Goal: Task Accomplishment & Management: Complete application form

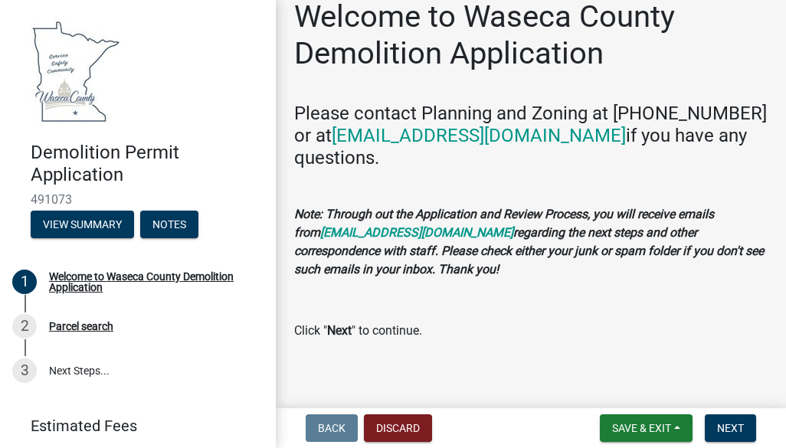
scroll to position [30, 0]
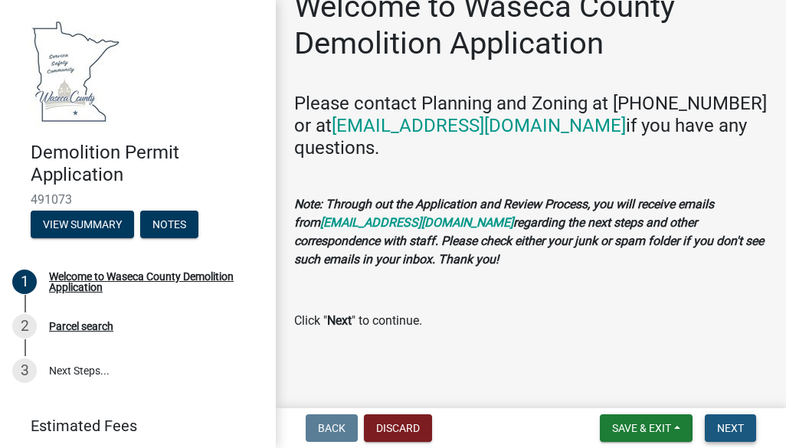
click at [722, 424] on span "Next" at bounding box center [730, 428] width 27 height 12
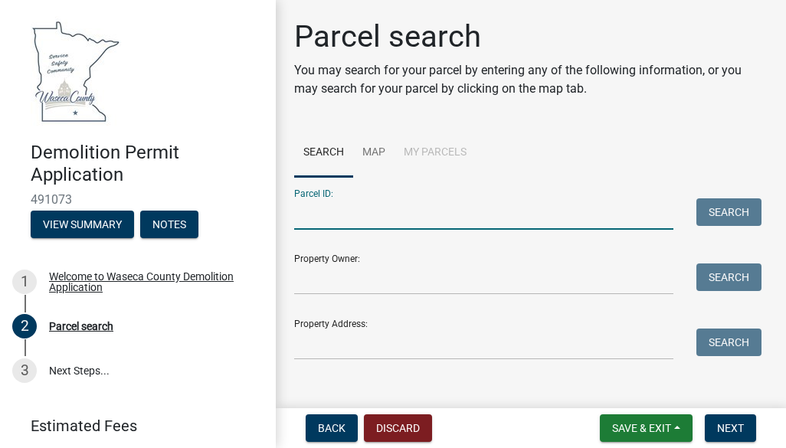
click at [357, 223] on input "Parcel ID:" at bounding box center [483, 213] width 379 height 31
type input "07.032.0200"
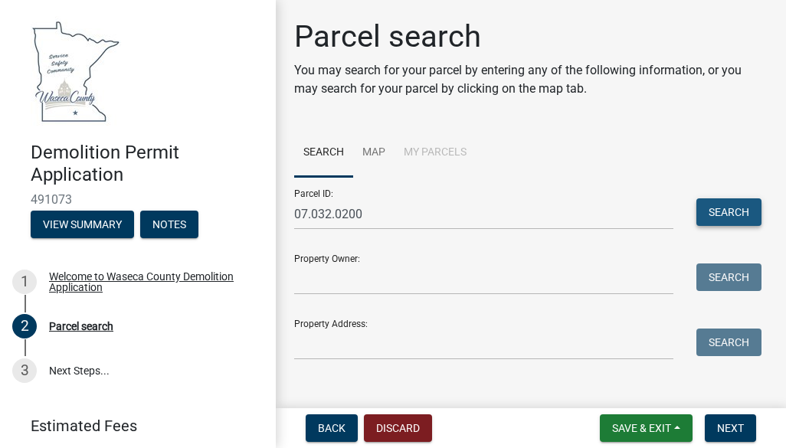
click at [718, 208] on button "Search" at bounding box center [728, 212] width 65 height 28
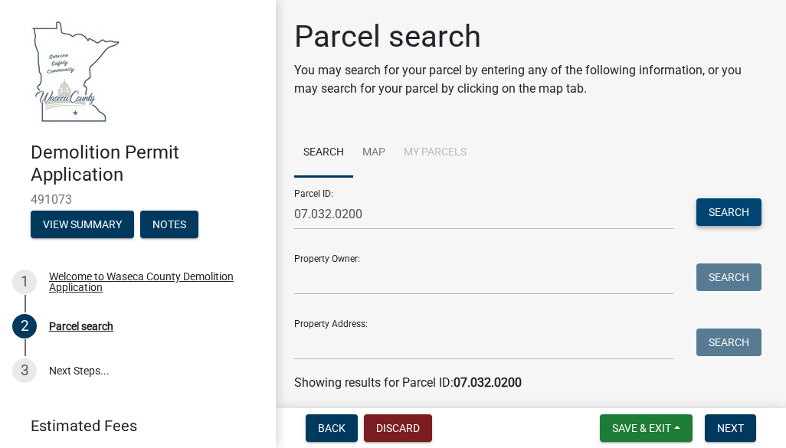
click at [728, 205] on button "Search" at bounding box center [728, 212] width 65 height 28
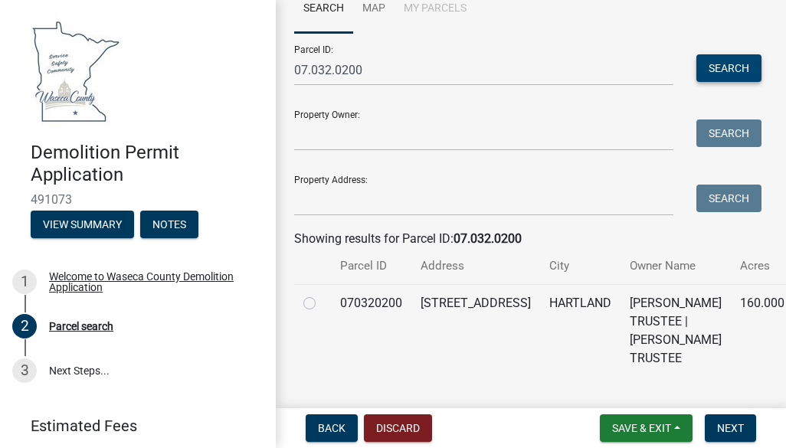
scroll to position [178, 0]
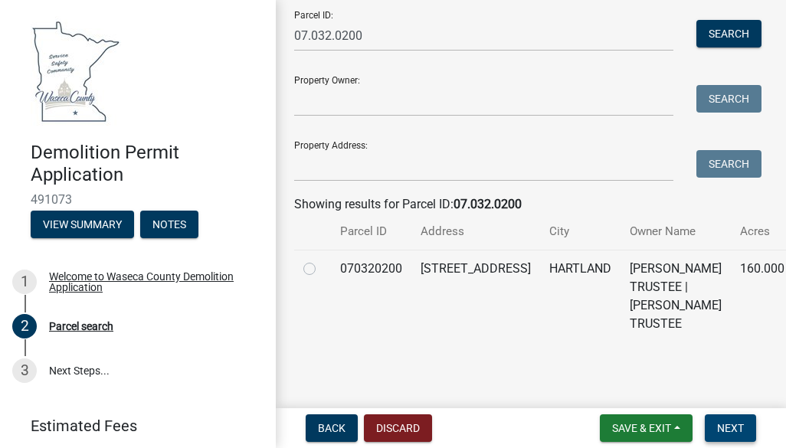
click at [728, 423] on span "Next" at bounding box center [730, 428] width 27 height 12
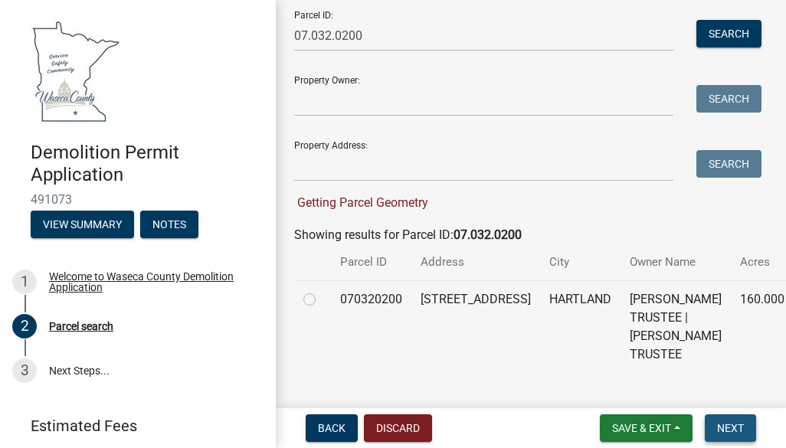
click at [726, 424] on span "Next" at bounding box center [730, 428] width 27 height 12
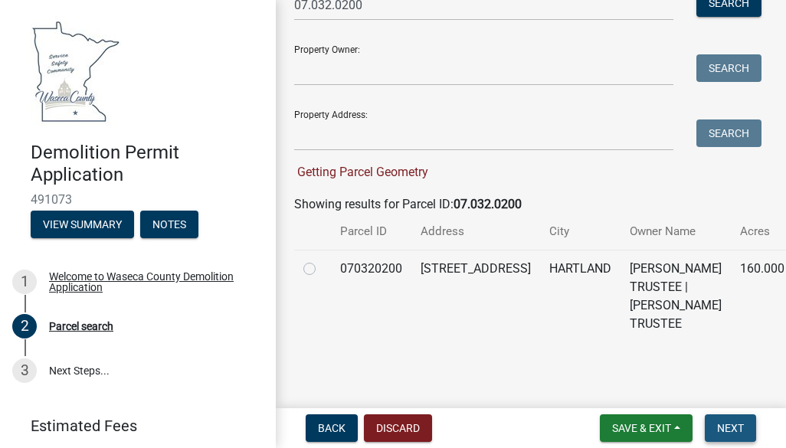
click at [735, 424] on span "Next" at bounding box center [730, 428] width 27 height 12
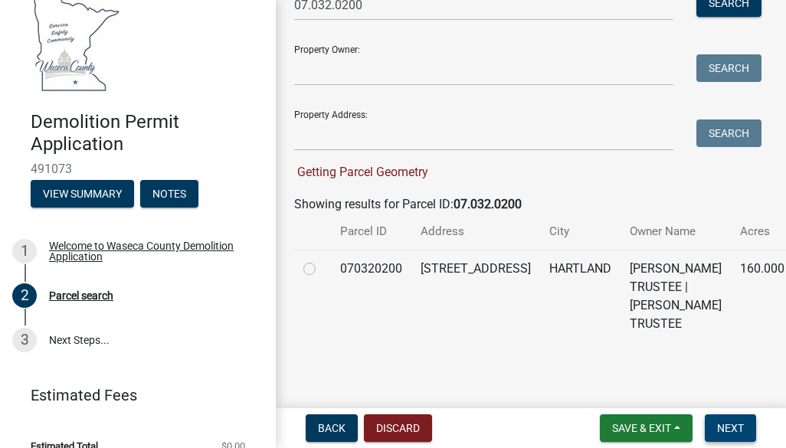
scroll to position [52, 0]
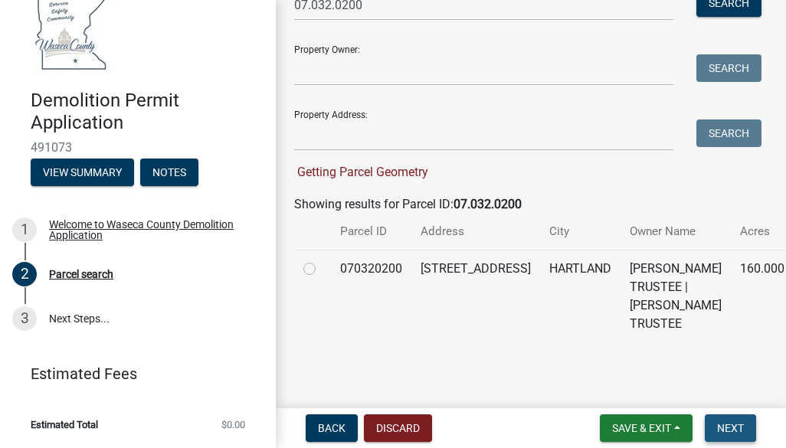
click at [734, 422] on span "Next" at bounding box center [730, 428] width 27 height 12
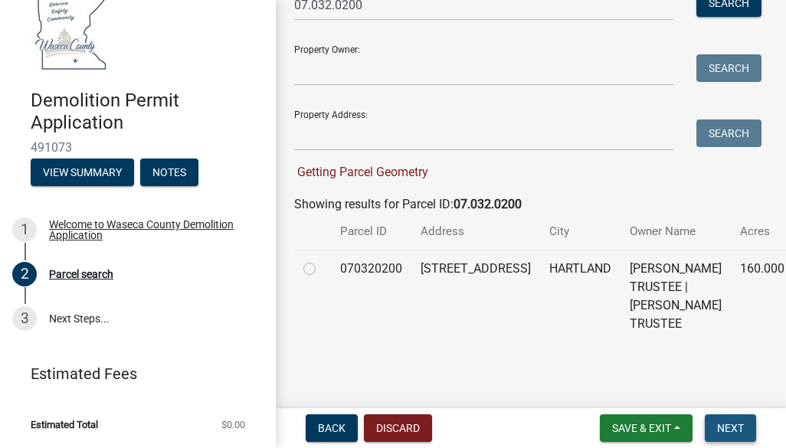
click at [734, 422] on span "Next" at bounding box center [730, 428] width 27 height 12
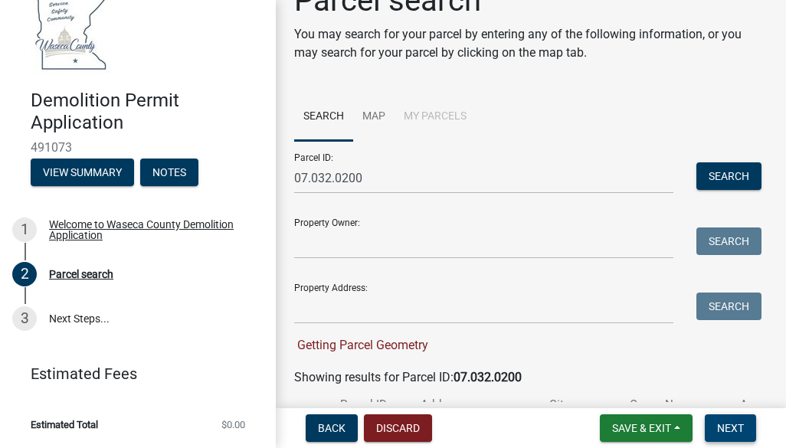
scroll to position [0, 0]
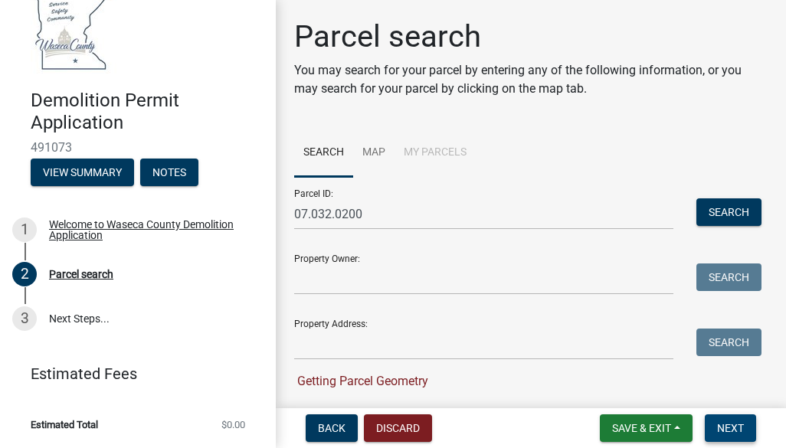
click at [722, 426] on span "Next" at bounding box center [730, 428] width 27 height 12
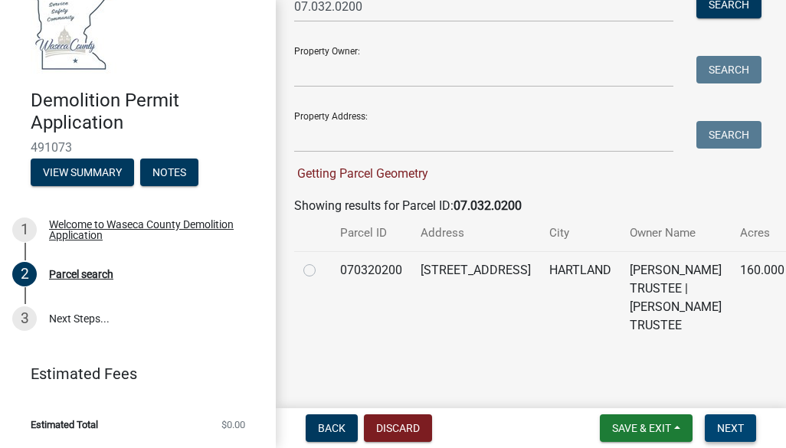
scroll to position [209, 0]
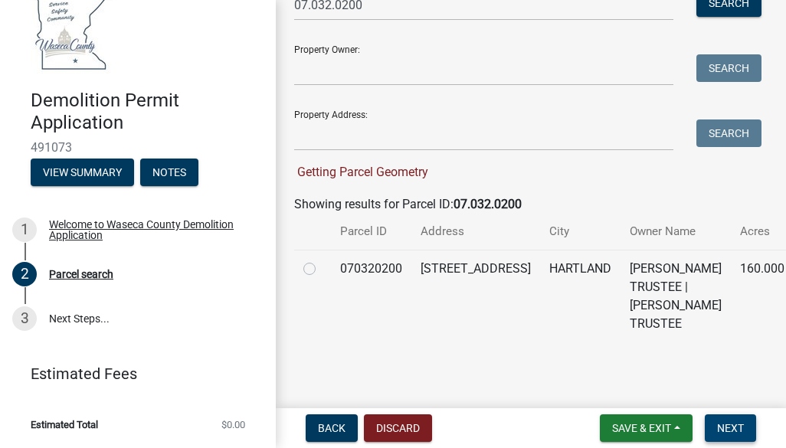
click at [729, 418] on button "Next" at bounding box center [730, 428] width 51 height 28
click at [69, 314] on link "3 Next Steps..." at bounding box center [138, 318] width 276 height 44
drag, startPoint x: 69, startPoint y: 314, endPoint x: 103, endPoint y: 318, distance: 34.7
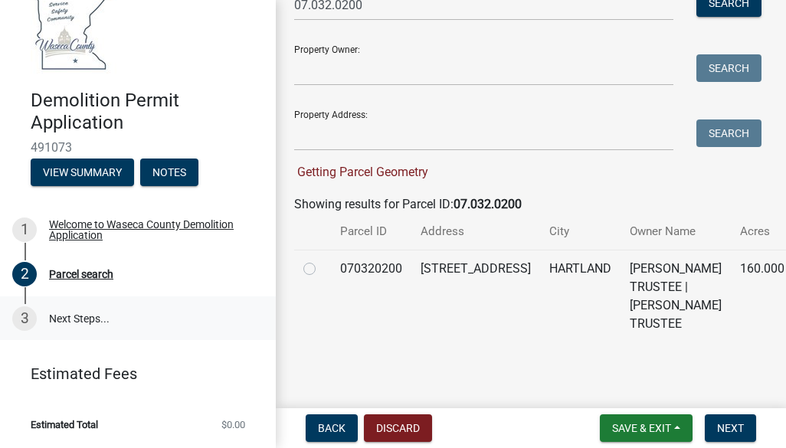
click at [103, 318] on link "3 Next Steps..." at bounding box center [138, 318] width 276 height 44
click at [677, 425] on button "Save & Exit" at bounding box center [646, 428] width 93 height 28
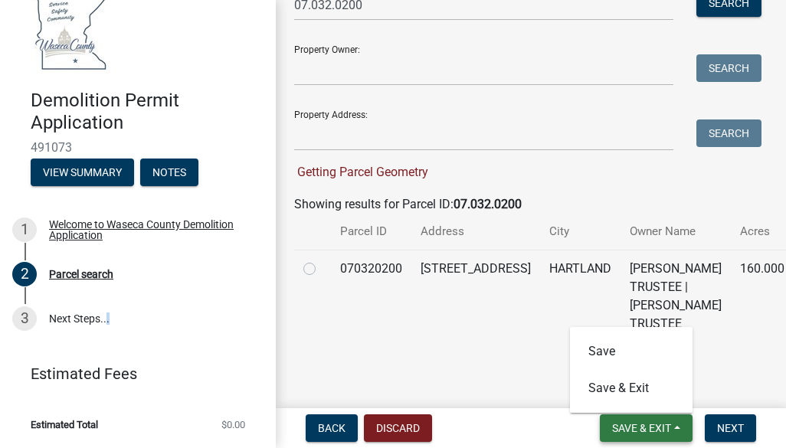
click at [677, 425] on button "Save & Exit" at bounding box center [646, 428] width 93 height 28
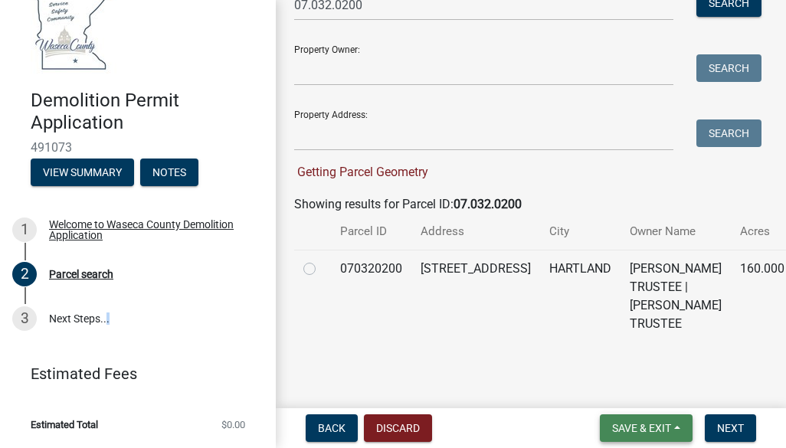
click at [677, 425] on button "Save & Exit" at bounding box center [646, 428] width 93 height 28
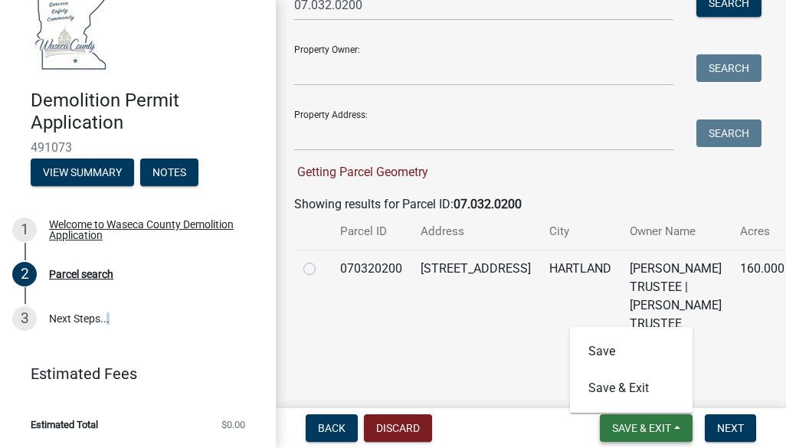
click at [677, 425] on button "Save & Exit" at bounding box center [646, 428] width 93 height 28
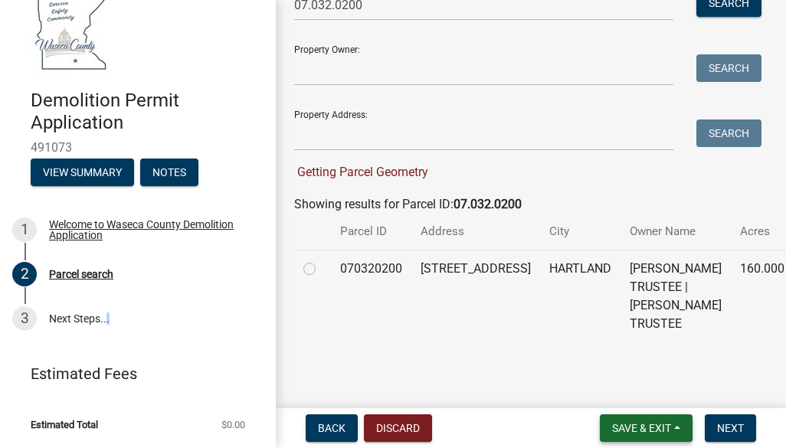
click at [675, 422] on button "Save & Exit" at bounding box center [646, 428] width 93 height 28
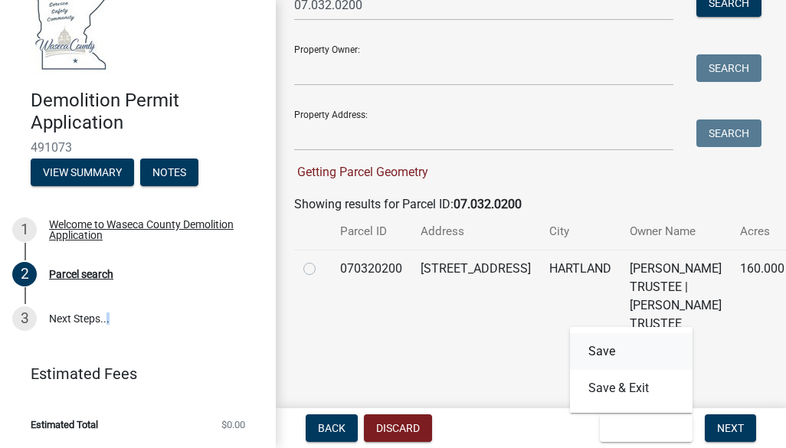
click at [612, 356] on button "Save" at bounding box center [631, 351] width 123 height 37
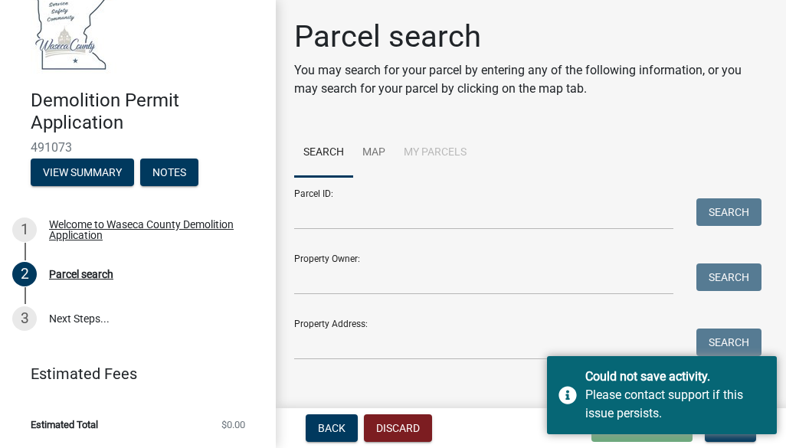
click at [613, 322] on div "Property Address: Search" at bounding box center [524, 333] width 460 height 53
click at [528, 414] on div "Back Discard Loading... Save Save & Exit Next" at bounding box center [531, 428] width 486 height 28
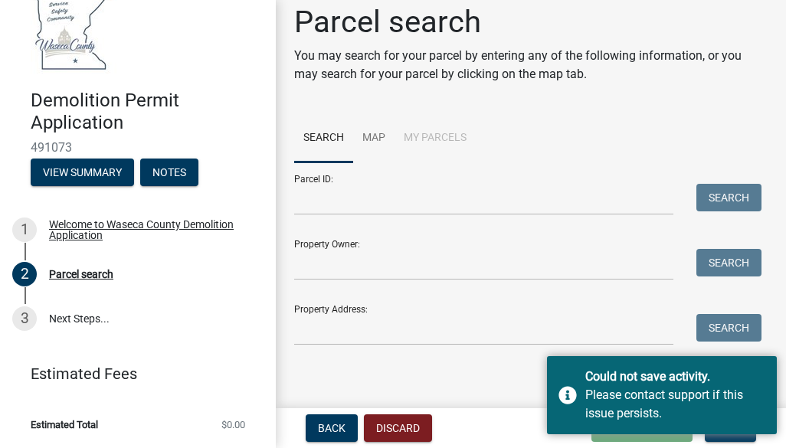
scroll to position [18, 0]
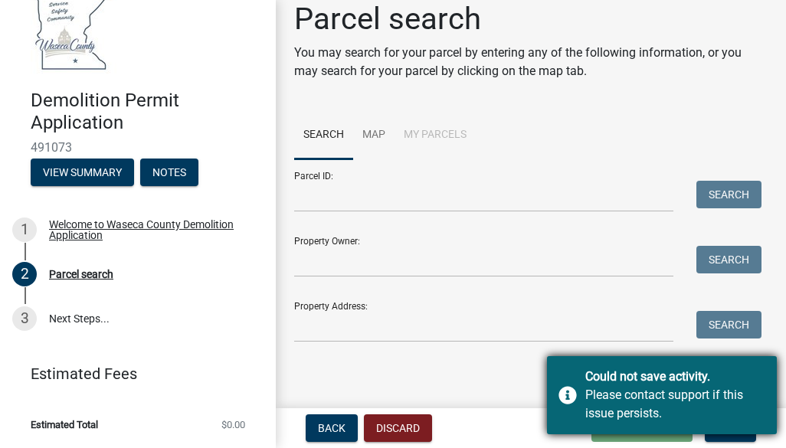
click at [705, 373] on div "Could not save activity." at bounding box center [675, 377] width 180 height 18
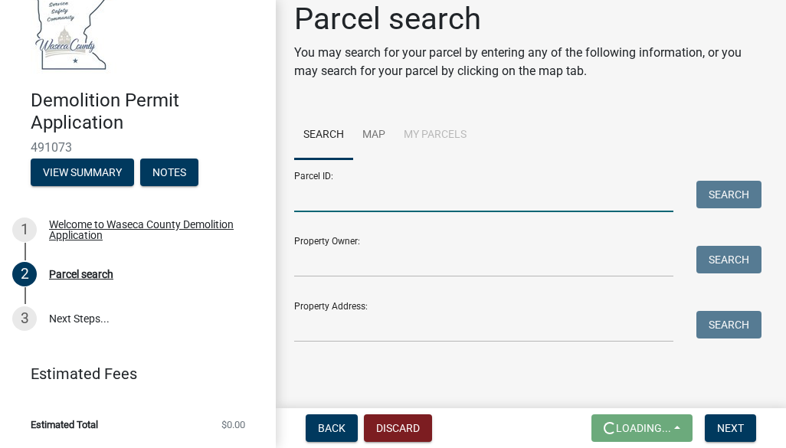
click at [343, 198] on input "Parcel ID:" at bounding box center [483, 196] width 379 height 31
type input "07.032.0200"
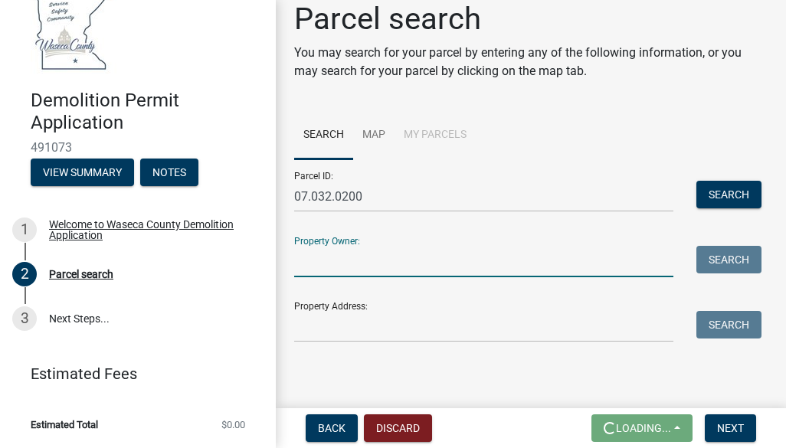
click at [378, 254] on input "Property Owner:" at bounding box center [483, 261] width 379 height 31
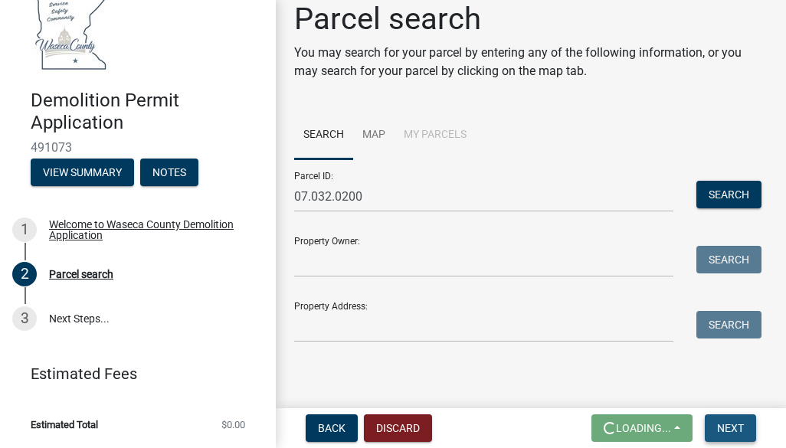
click at [731, 423] on span "Next" at bounding box center [730, 428] width 27 height 12
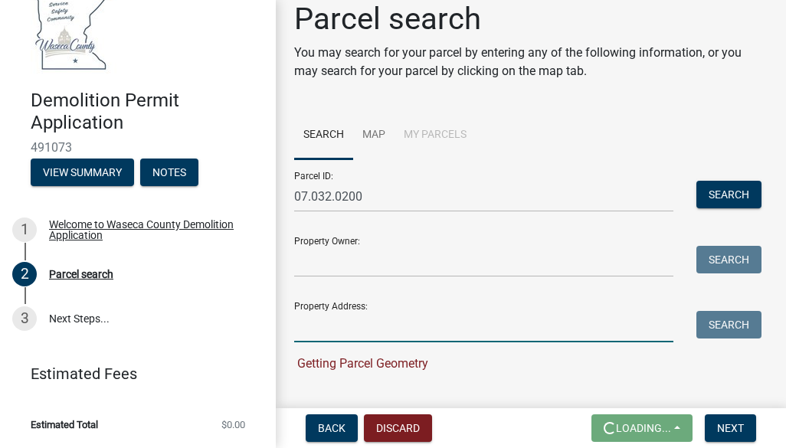
click at [454, 326] on input "Property Address:" at bounding box center [483, 326] width 379 height 31
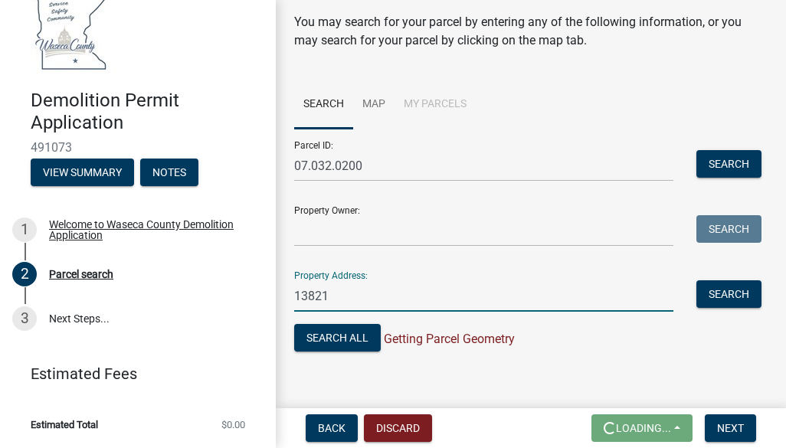
scroll to position [61, 0]
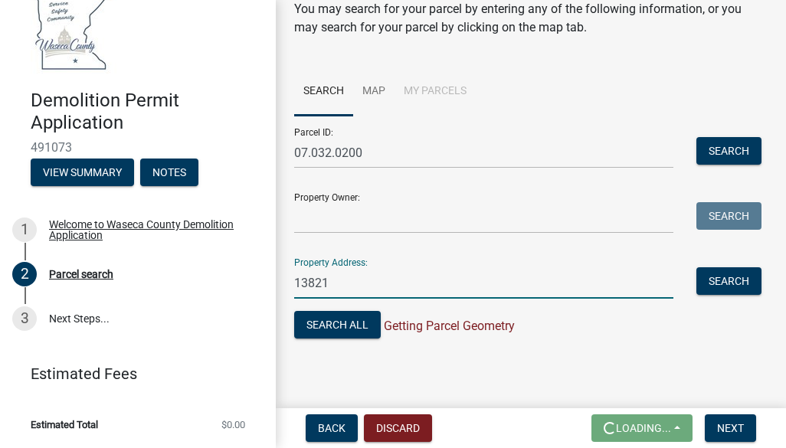
click at [371, 290] on input "13821" at bounding box center [483, 282] width 379 height 31
type input "[STREET_ADDRESS]"
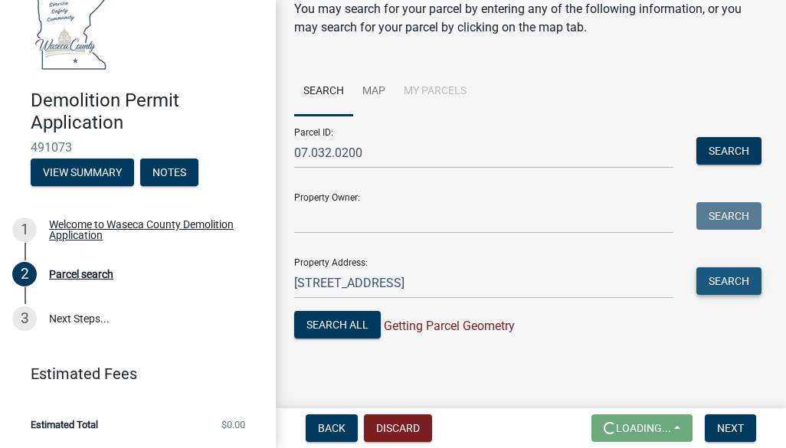
click at [733, 283] on button "Search" at bounding box center [728, 281] width 65 height 28
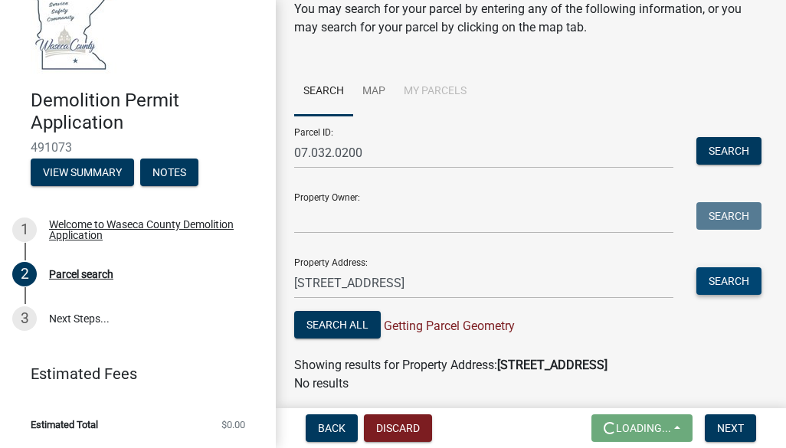
click at [733, 283] on button "Search" at bounding box center [728, 281] width 65 height 28
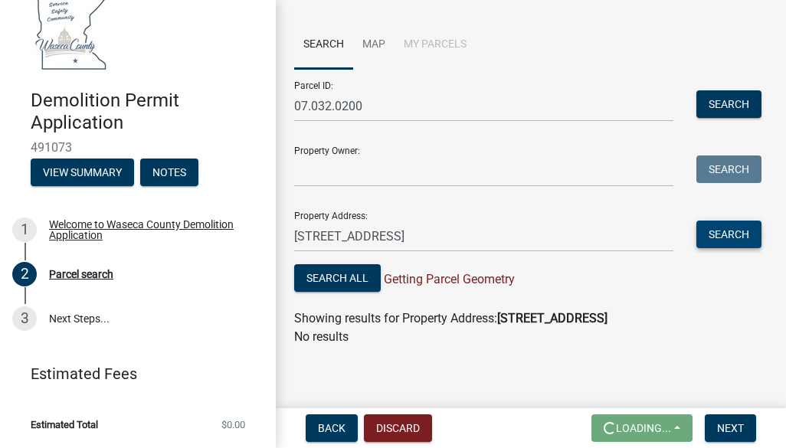
scroll to position [112, 0]
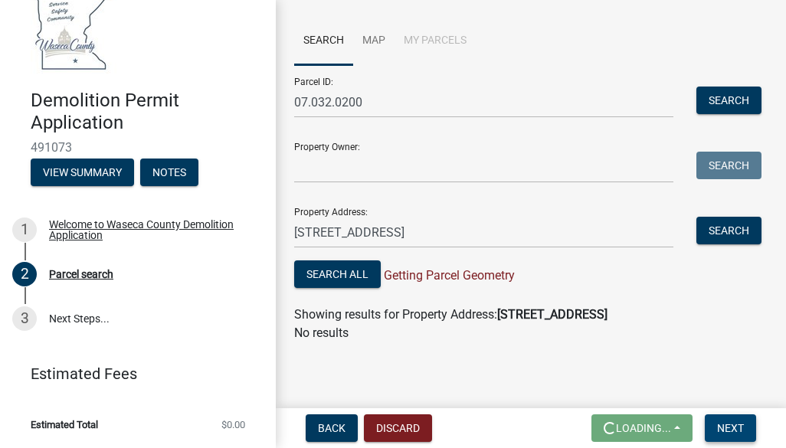
click at [731, 420] on button "Next" at bounding box center [730, 428] width 51 height 28
click at [351, 266] on button "Search All" at bounding box center [337, 274] width 87 height 28
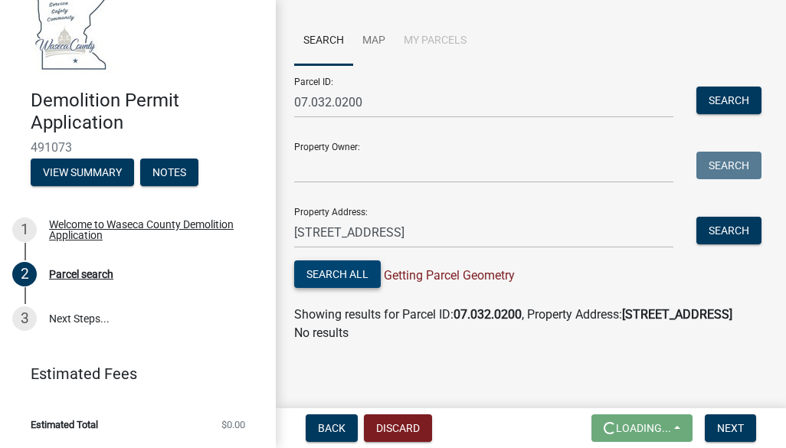
scroll to position [130, 0]
click at [722, 217] on button "Search" at bounding box center [728, 231] width 65 height 28
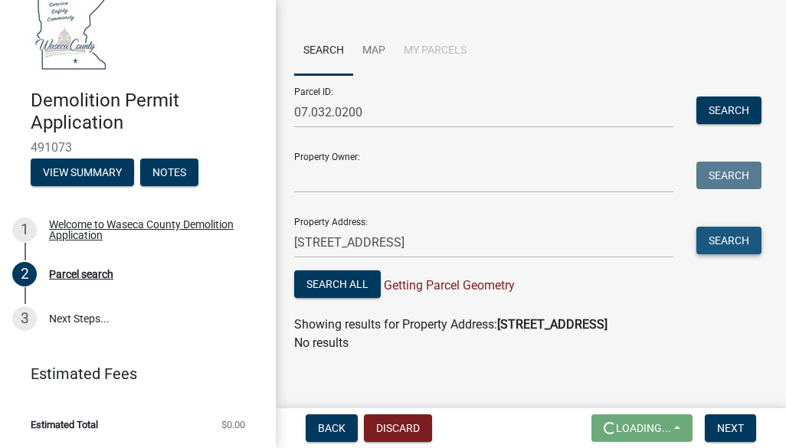
scroll to position [112, 0]
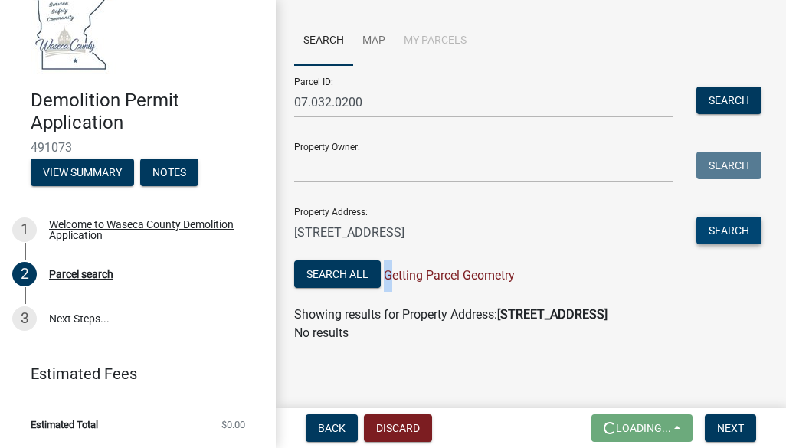
click at [722, 211] on div "Property Address: [STREET_ADDRESS] Search" at bounding box center [524, 221] width 460 height 53
click at [728, 419] on button "Next" at bounding box center [730, 428] width 51 height 28
click at [109, 169] on button "View Summary" at bounding box center [82, 173] width 103 height 28
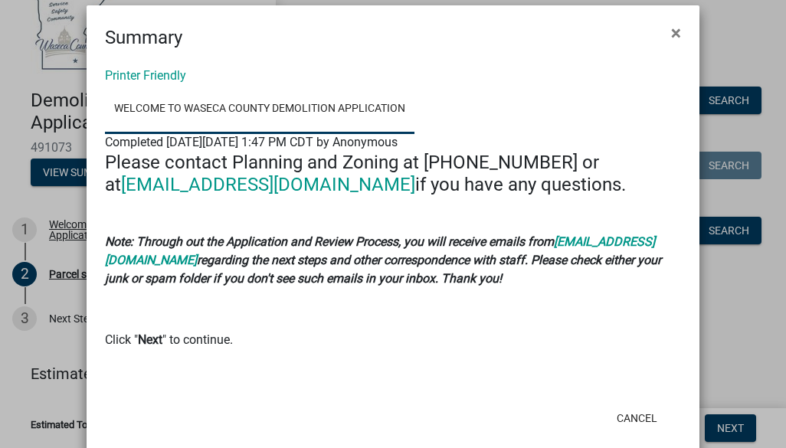
scroll to position [0, 0]
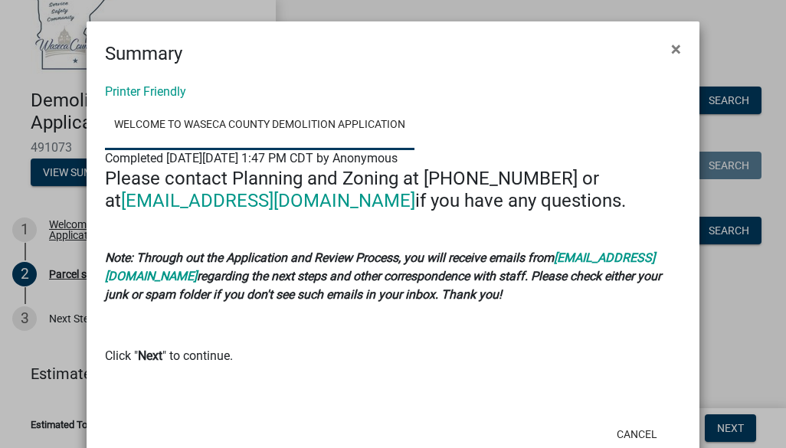
click at [141, 355] on strong "Next" at bounding box center [150, 355] width 25 height 15
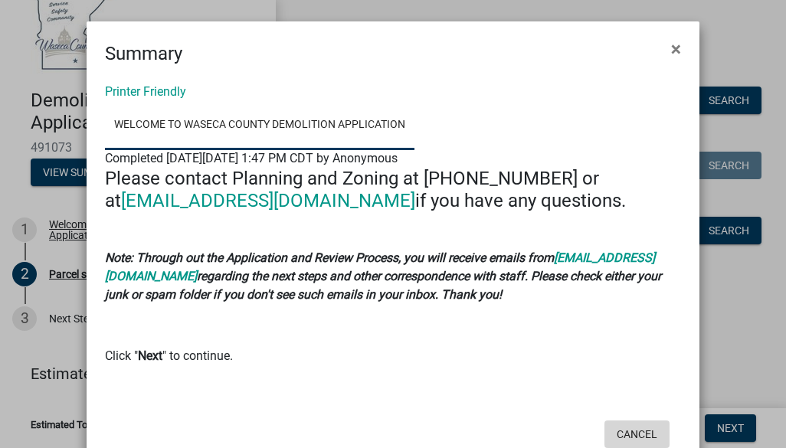
click at [623, 429] on button "Cancel" at bounding box center [636, 434] width 65 height 28
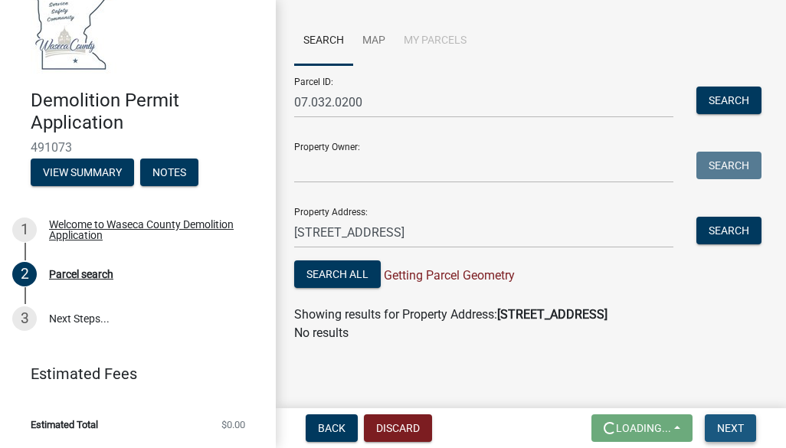
click at [735, 424] on span "Next" at bounding box center [730, 428] width 27 height 12
